Goal: Navigation & Orientation: Find specific page/section

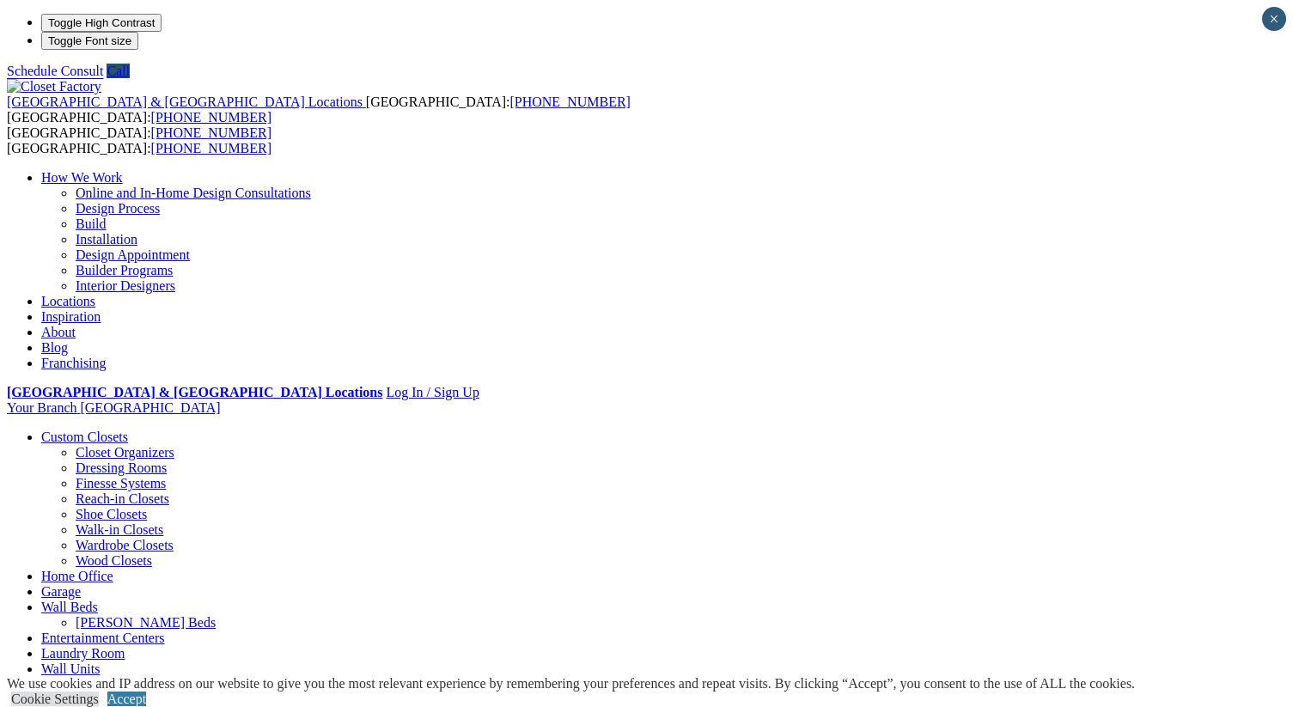
click at [165, 630] on link "Entertainment Centers" at bounding box center [103, 637] width 124 height 15
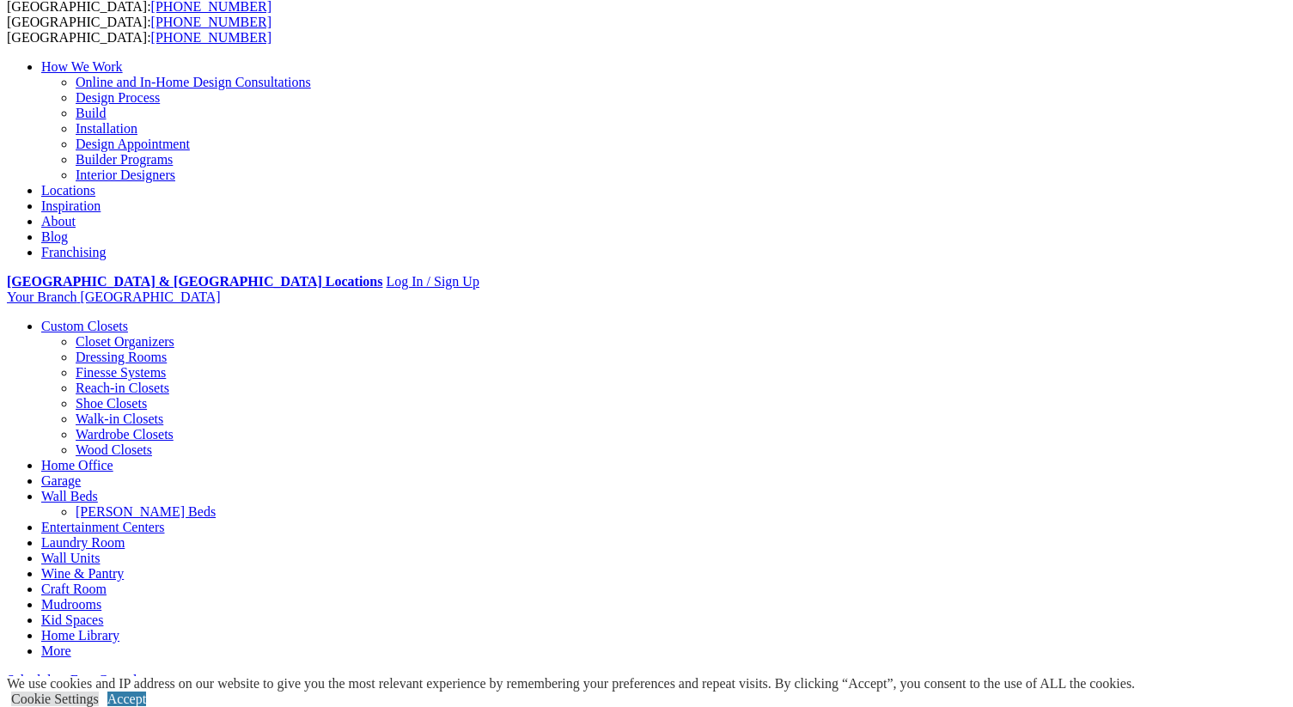
scroll to position [374, 0]
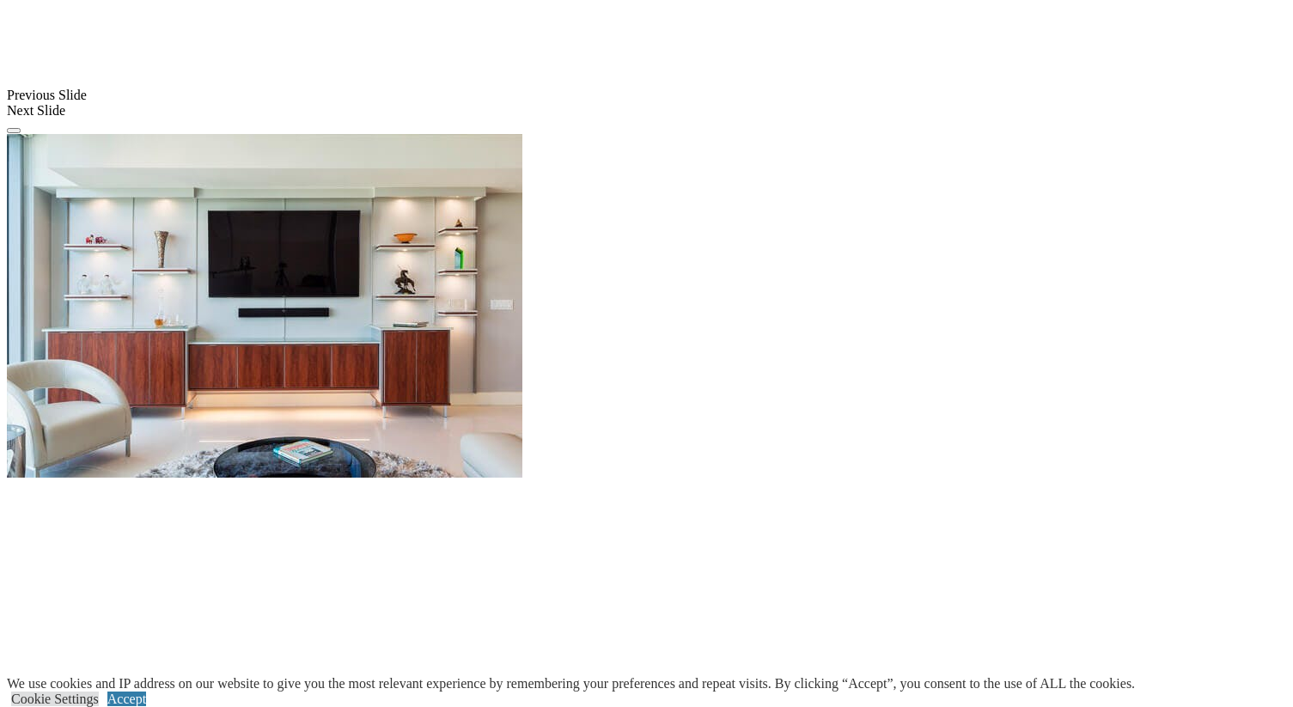
scroll to position [1539, 0]
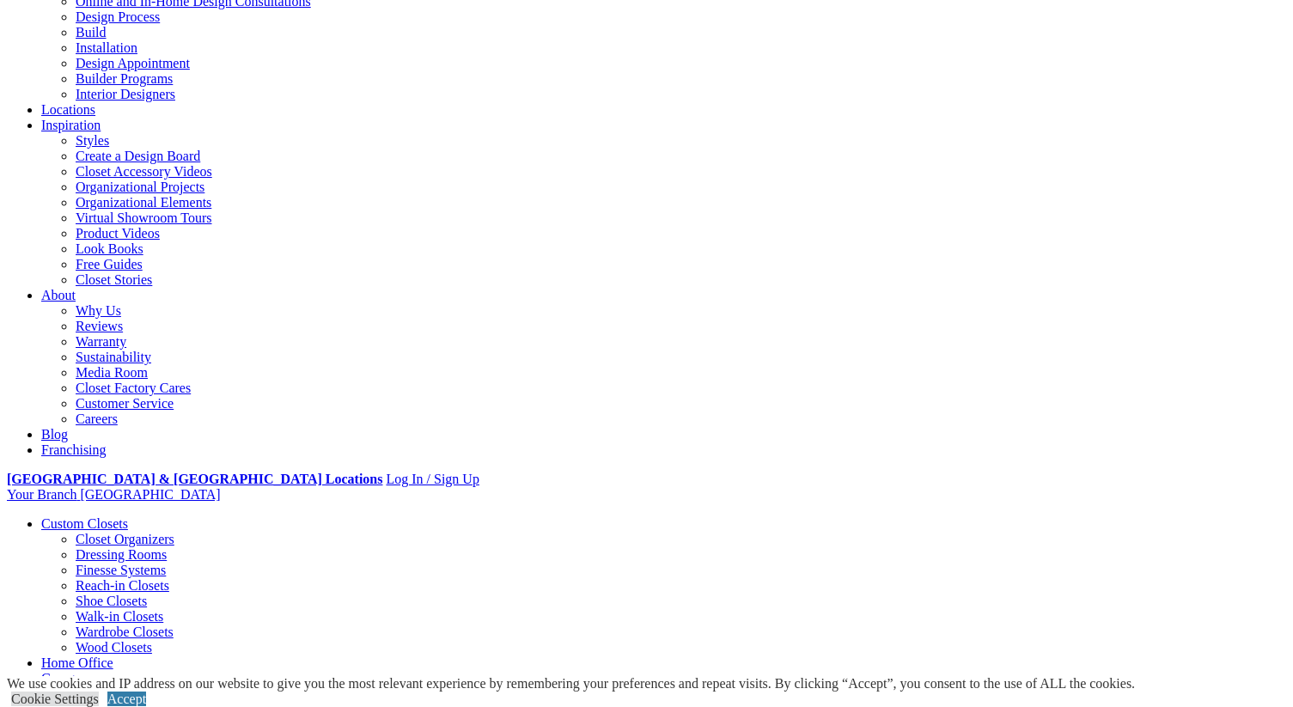
scroll to position [0, 0]
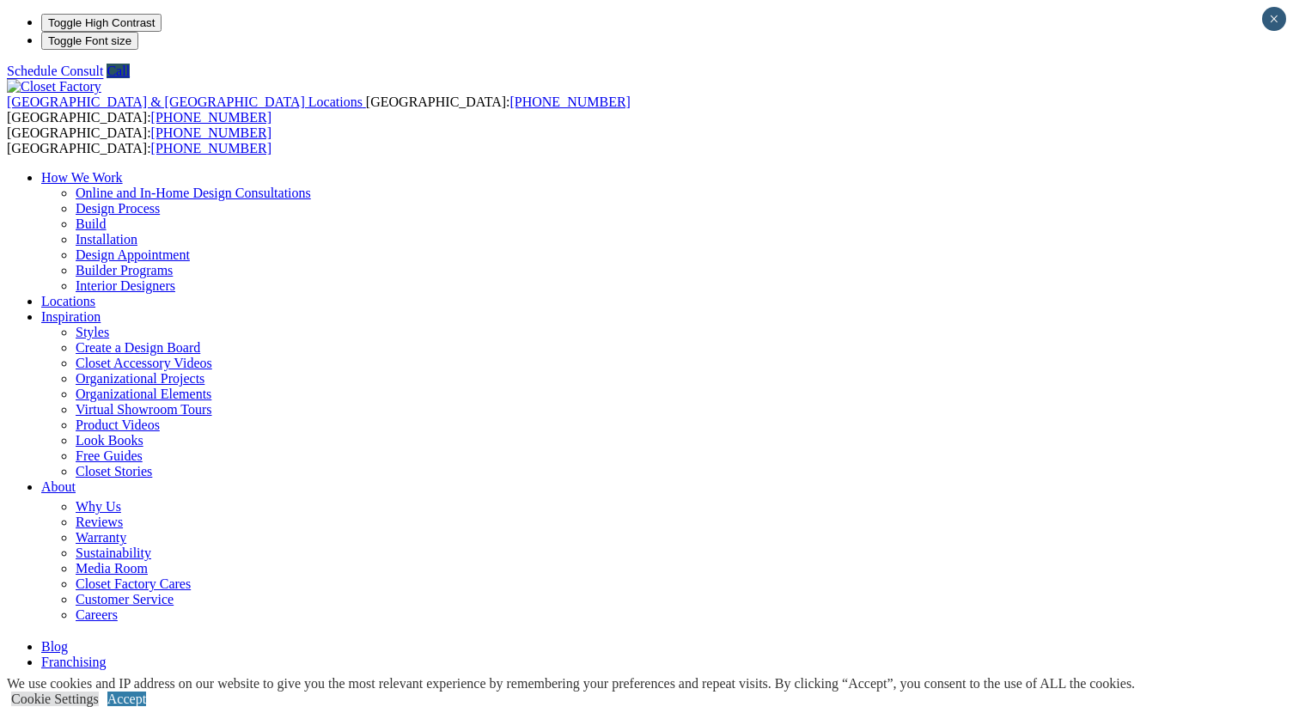
click at [76, 479] on link "About" at bounding box center [58, 486] width 34 height 15
